Goal: Find contact information: Find contact information

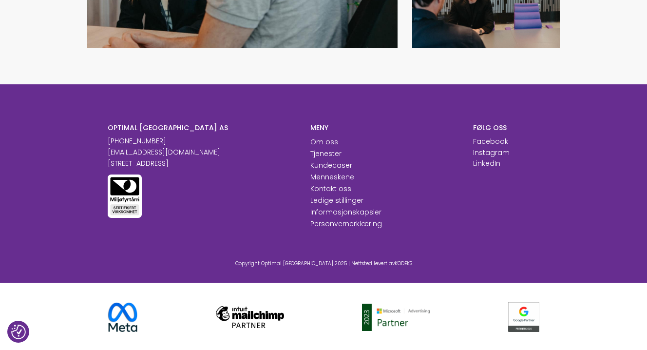
scroll to position [989, 0]
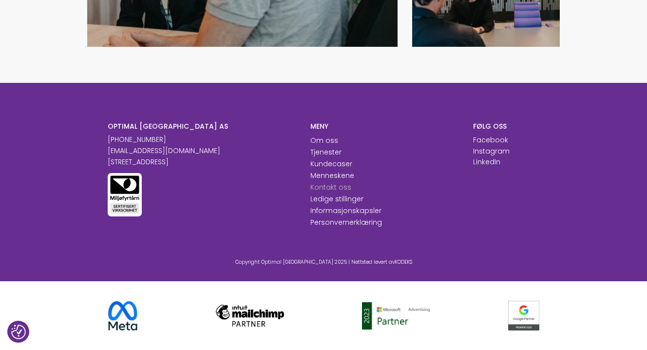
click at [324, 188] on link "Kontakt oss" at bounding box center [330, 187] width 41 height 10
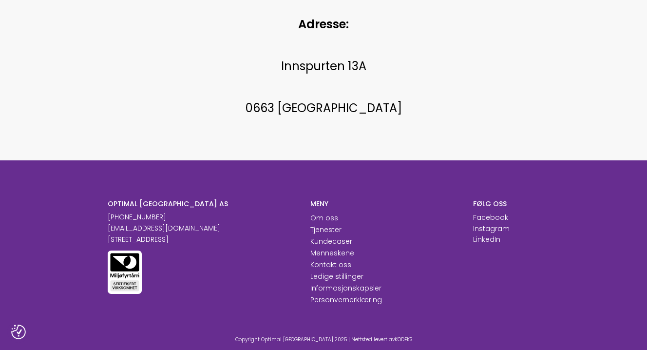
scroll to position [584, 0]
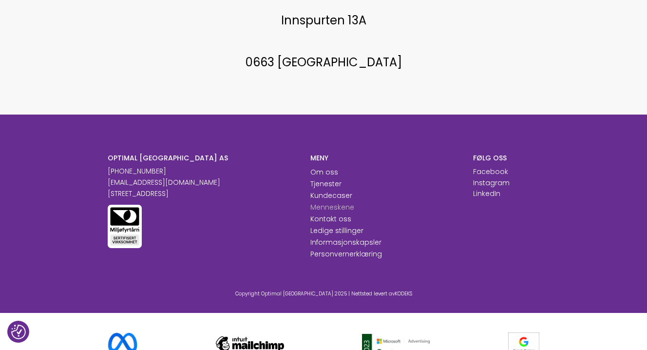
click at [321, 204] on link "Menneskene" at bounding box center [332, 207] width 44 height 10
